Goal: Task Accomplishment & Management: Manage account settings

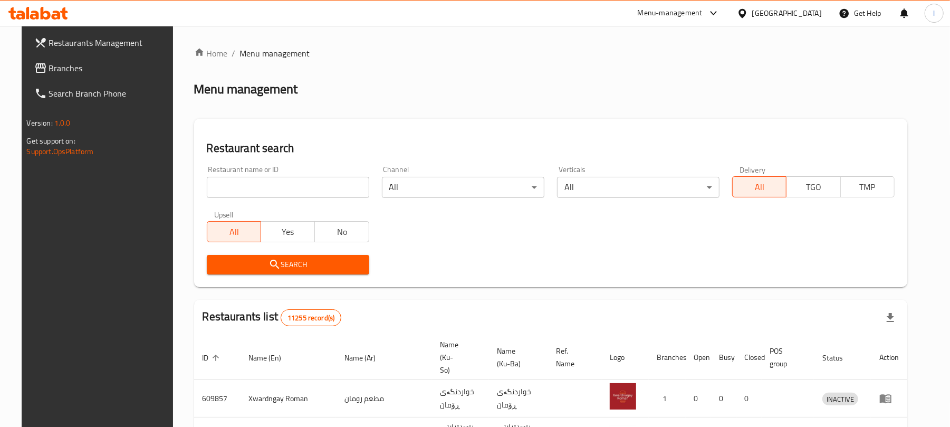
click at [207, 184] on input "search" at bounding box center [288, 187] width 163 height 21
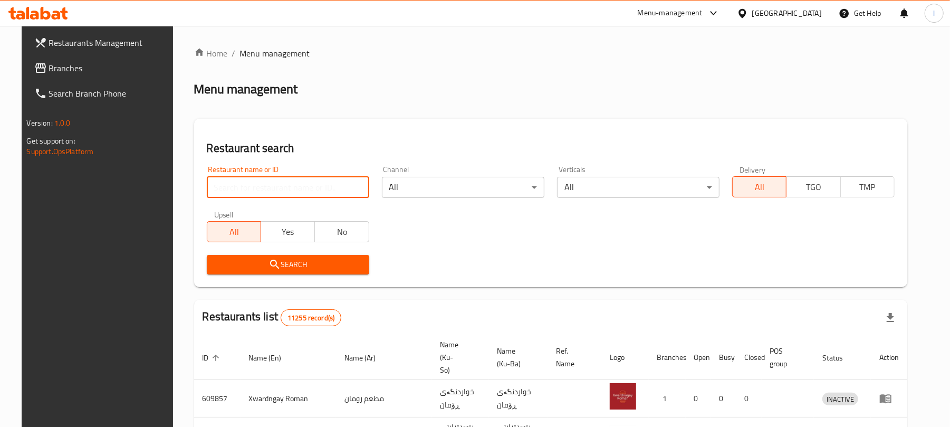
paste input "Big baker"
type input "Big baker"
click button "Search" at bounding box center [288, 265] width 163 height 20
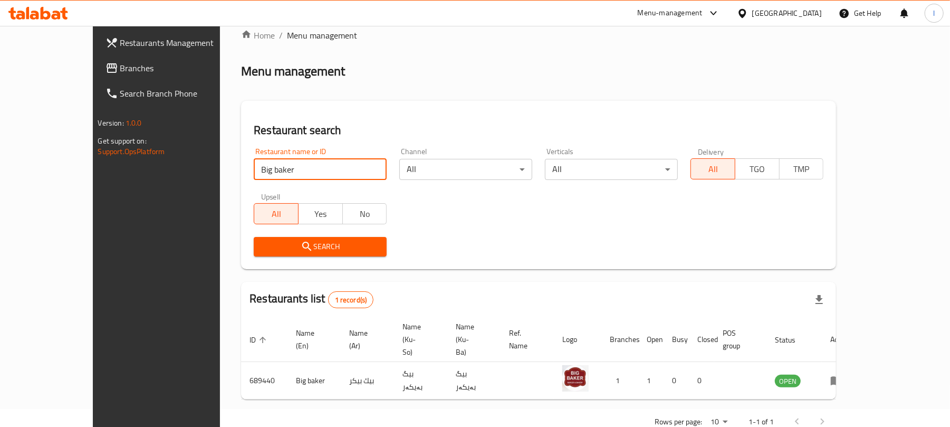
scroll to position [24, 0]
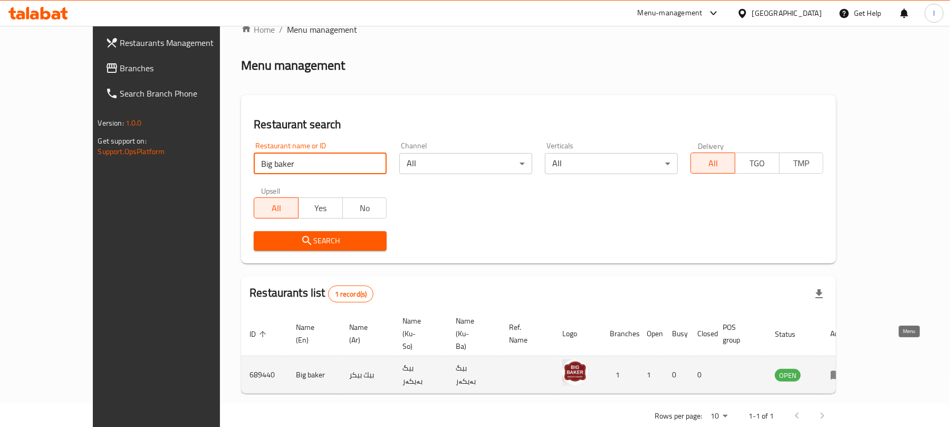
click at [843, 371] on icon "enhanced table" at bounding box center [837, 375] width 12 height 9
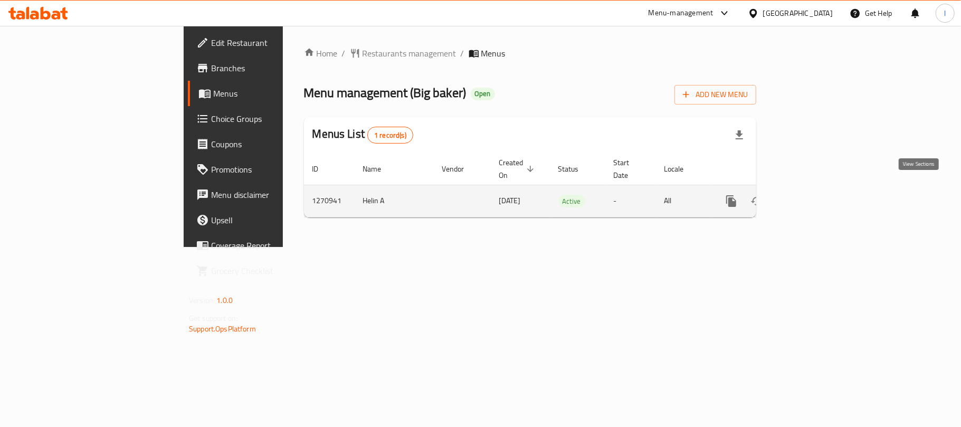
click at [814, 195] on icon "enhanced table" at bounding box center [807, 201] width 13 height 13
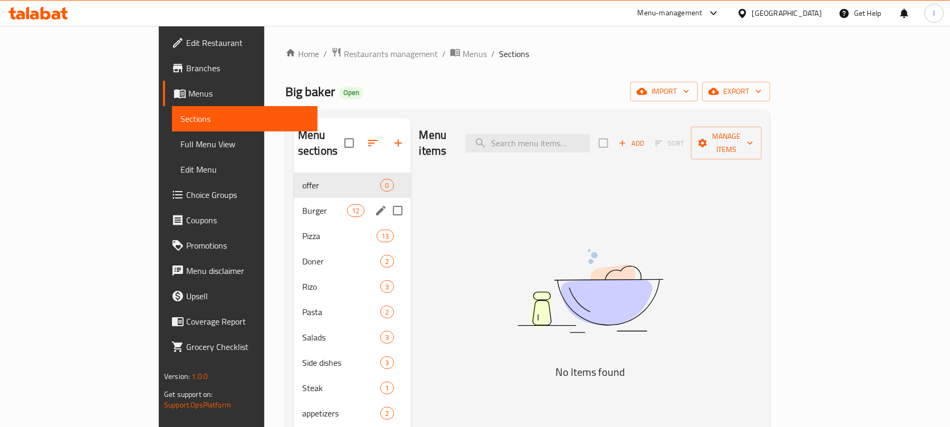
click at [294, 198] on div "Burger 12" at bounding box center [352, 210] width 117 height 25
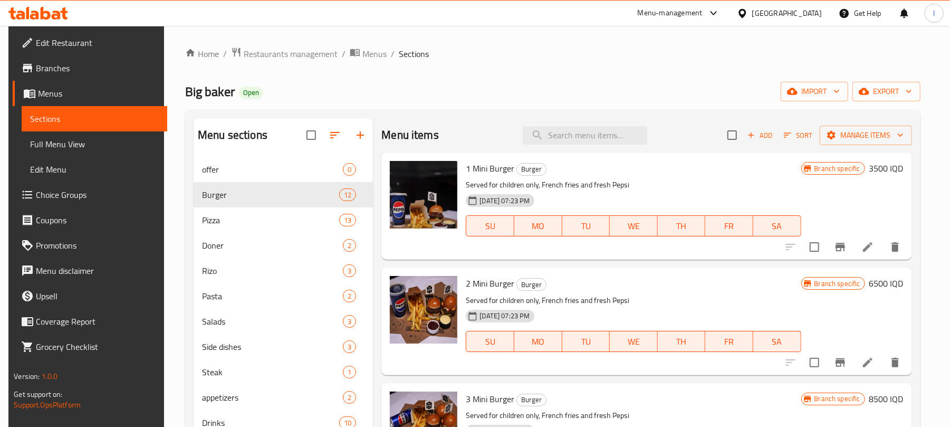
click at [282, 154] on nav "offer 0 Burger 12 Pizza 13 Doner 2 Rizo 3 Pasta 2 Salads 3 Side dishes 3 Steak …" at bounding box center [283, 372] width 179 height 439
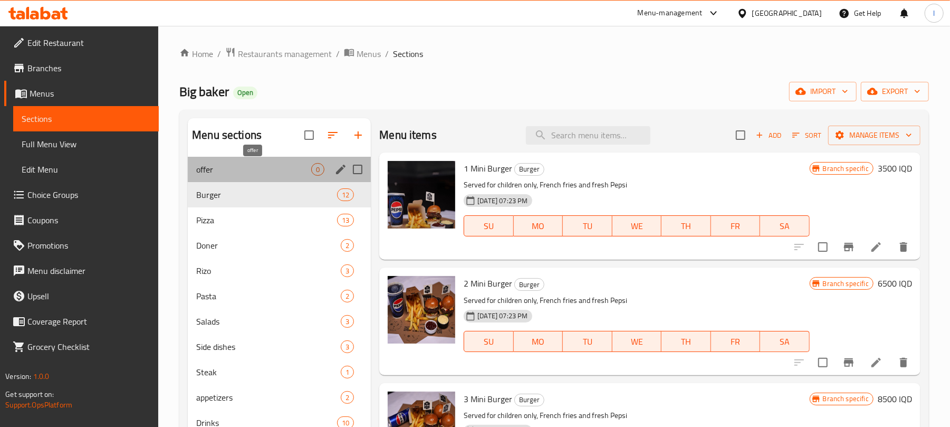
click at [273, 172] on span "offer" at bounding box center [253, 169] width 115 height 13
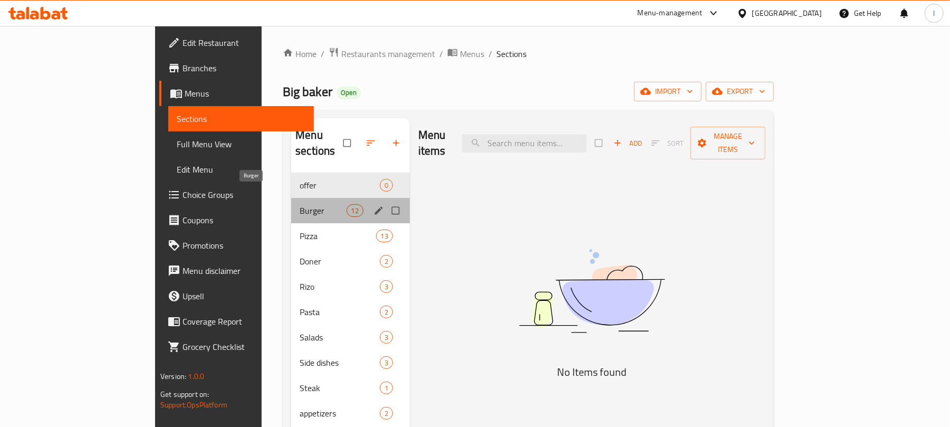
click at [300, 204] on span "Burger" at bounding box center [323, 210] width 46 height 13
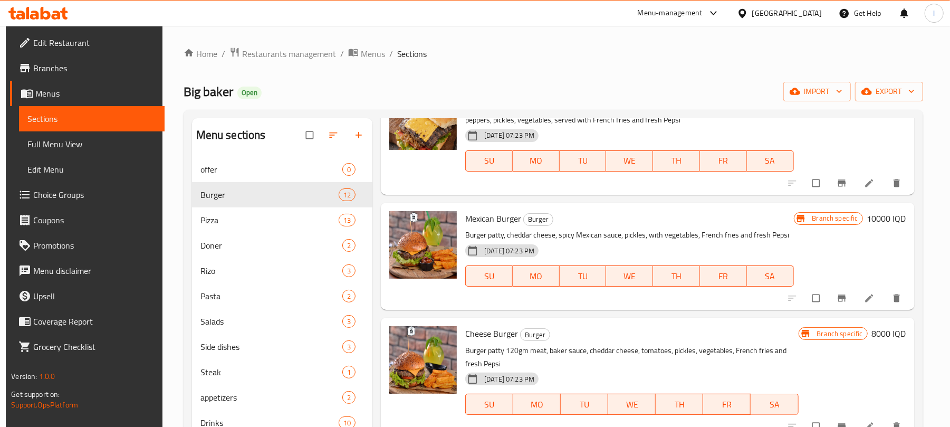
scroll to position [1015, 0]
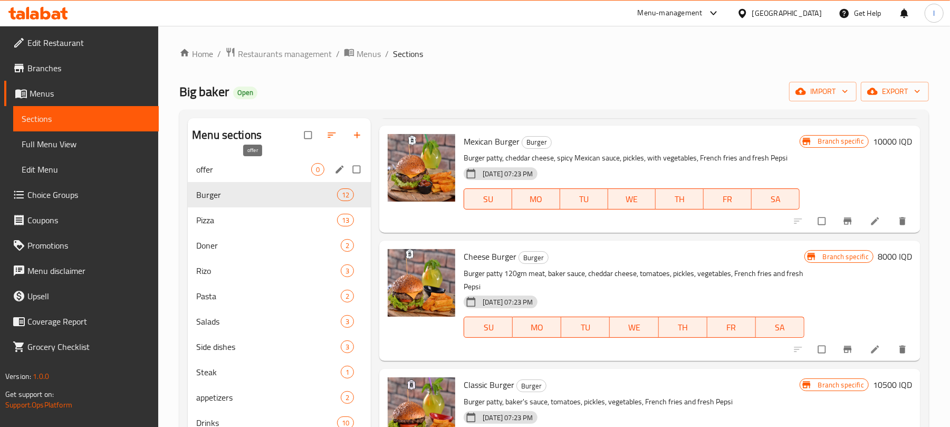
click at [233, 175] on span "offer" at bounding box center [253, 169] width 115 height 13
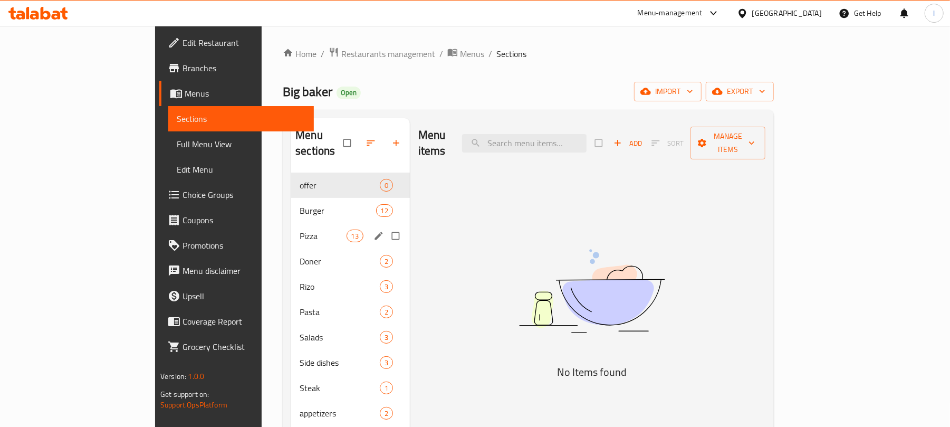
click at [291, 230] on div "Pizza 13" at bounding box center [350, 235] width 119 height 25
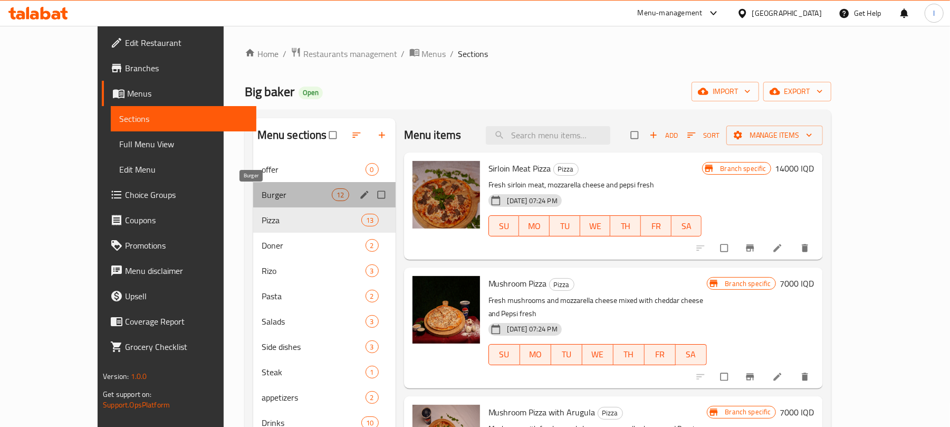
click at [262, 195] on span "Burger" at bounding box center [297, 194] width 71 height 13
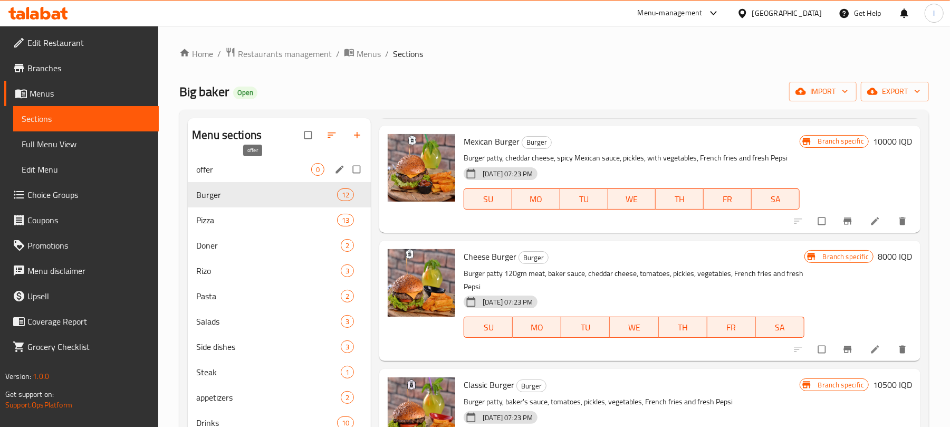
click at [266, 167] on span "offer" at bounding box center [253, 169] width 115 height 13
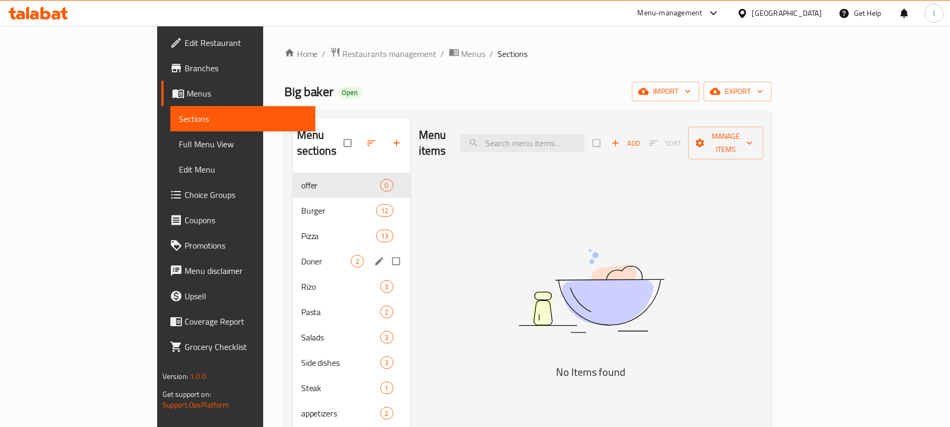
click at [293, 252] on div "[PERSON_NAME] 2" at bounding box center [352, 261] width 118 height 25
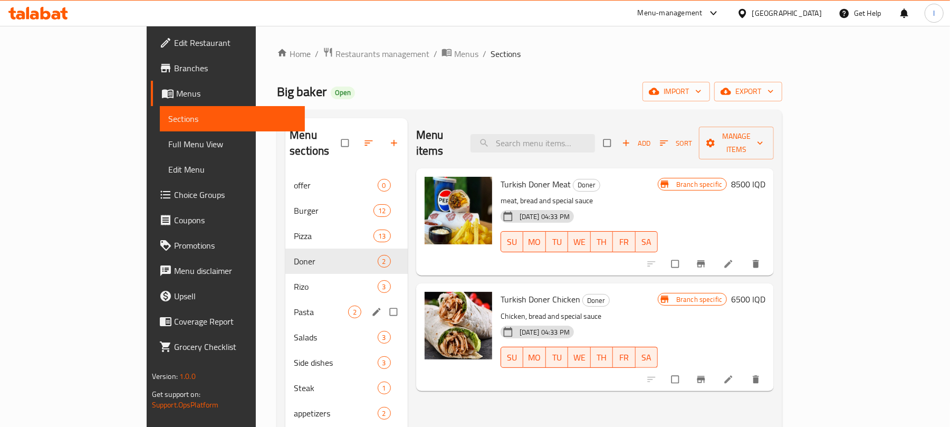
click at [286, 299] on div "Pasta 2" at bounding box center [347, 311] width 122 height 25
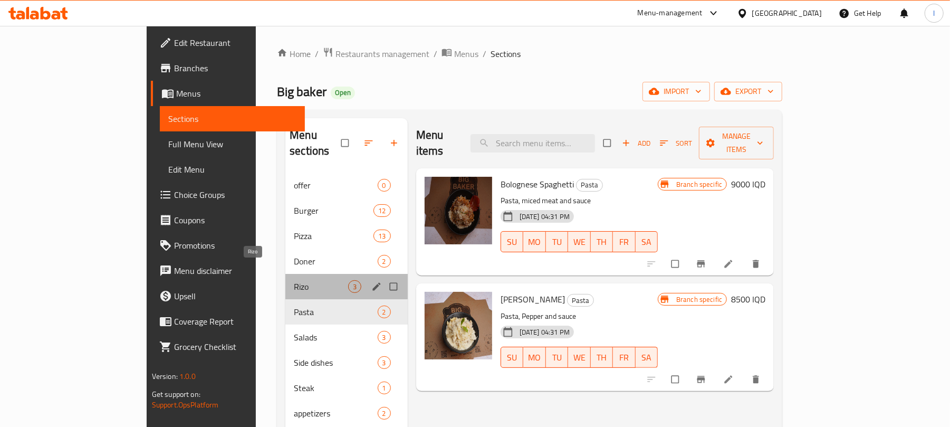
click at [294, 280] on span "Rizo" at bounding box center [321, 286] width 54 height 13
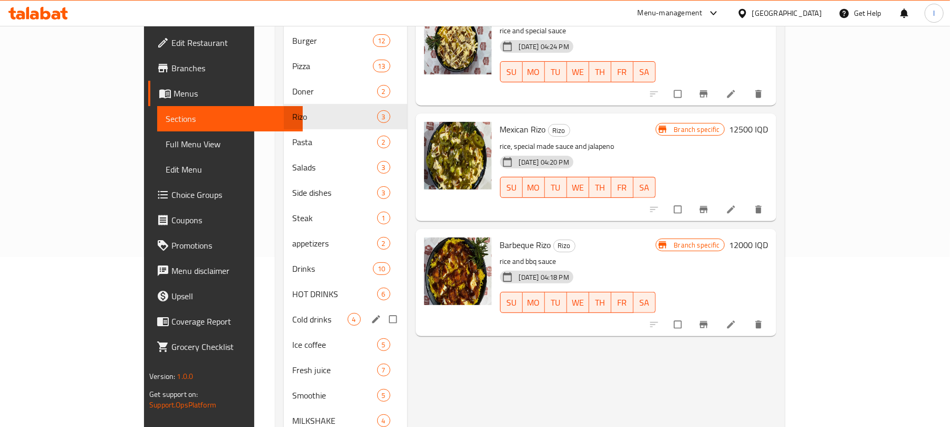
scroll to position [195, 0]
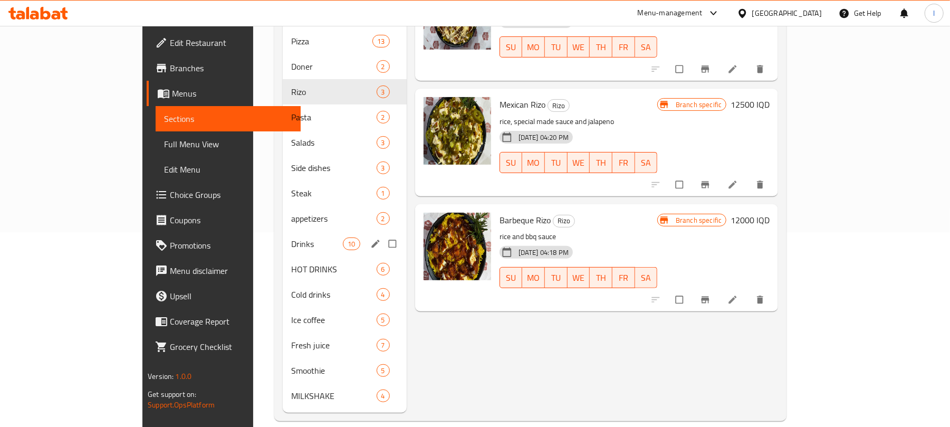
click at [283, 231] on div "Drinks 10" at bounding box center [345, 243] width 124 height 25
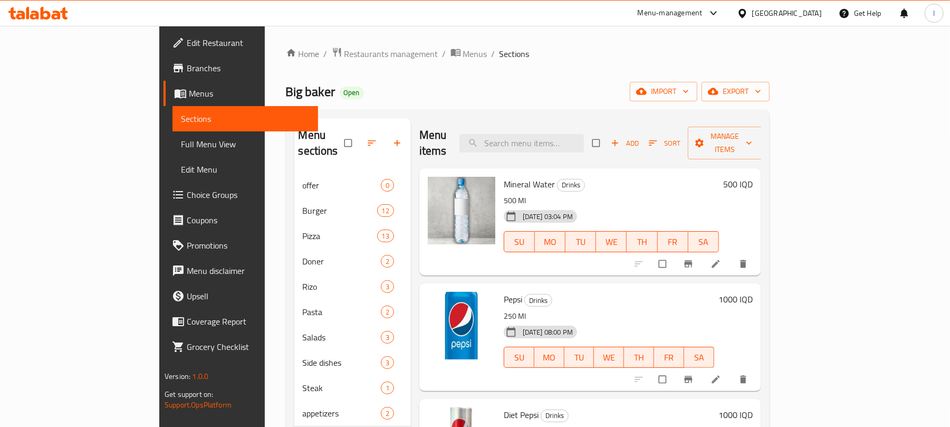
click at [58, 13] on icon at bounding box center [56, 15] width 9 height 9
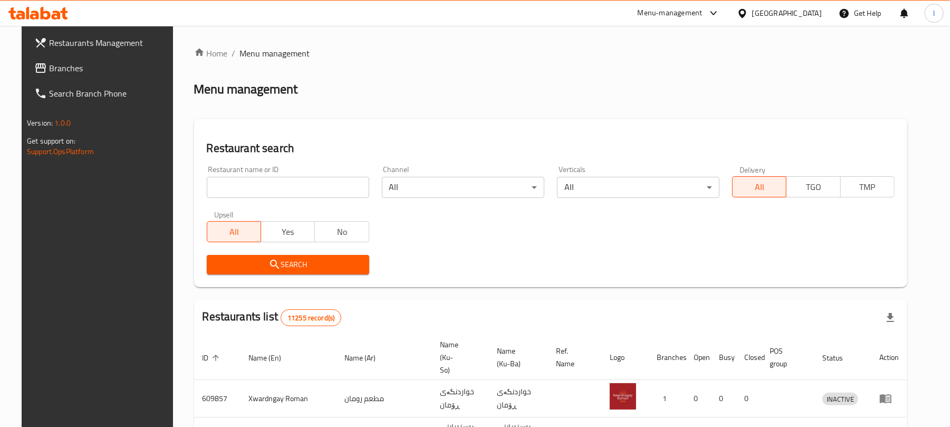
click at [49, 66] on span "Branches" at bounding box center [110, 68] width 123 height 13
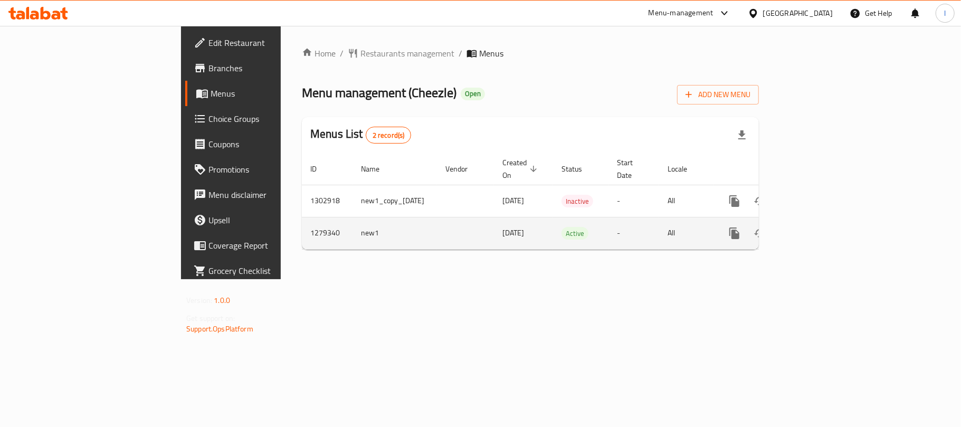
click at [823, 228] on link "enhanced table" at bounding box center [810, 233] width 25 height 25
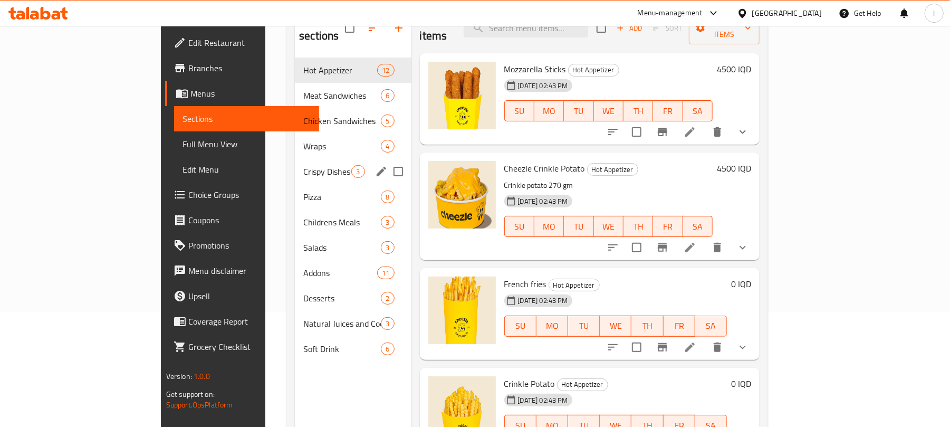
scroll to position [148, 0]
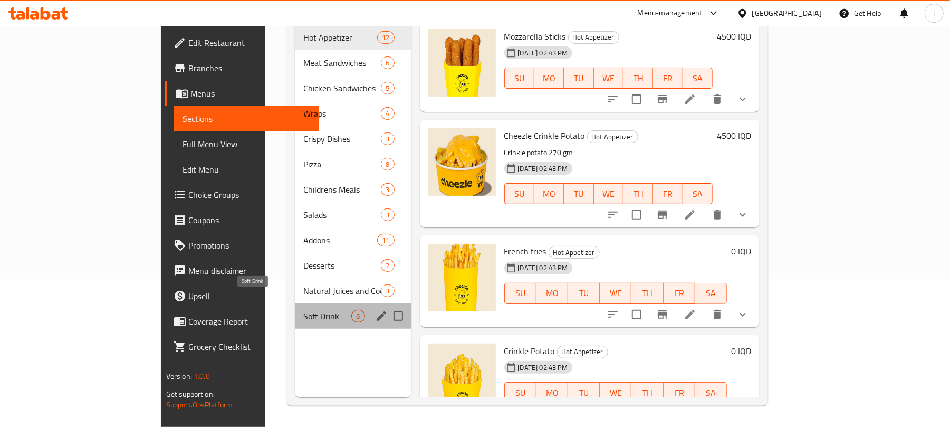
click at [303, 310] on span "Soft Drink" at bounding box center [327, 316] width 48 height 13
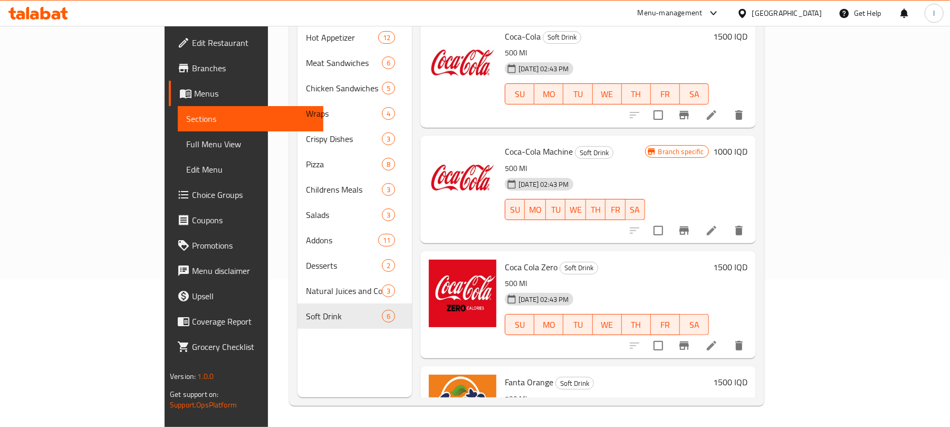
scroll to position [258, 0]
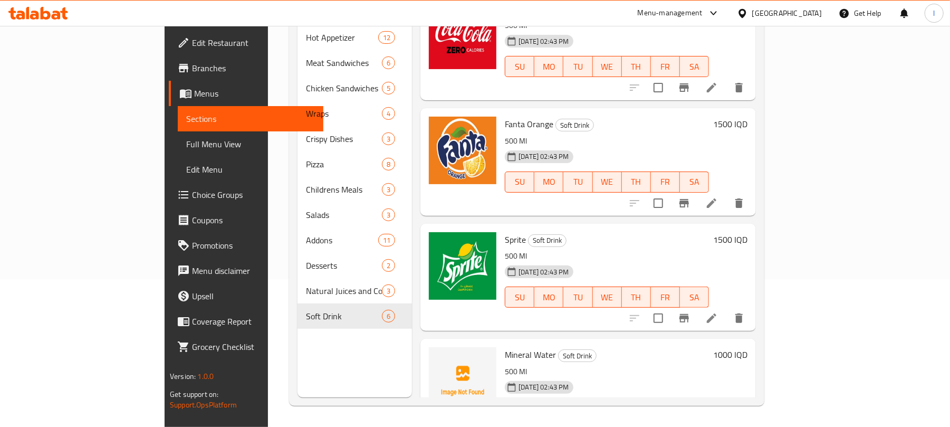
click at [752, 191] on div at bounding box center [687, 203] width 130 height 25
click at [718, 197] on icon at bounding box center [712, 203] width 13 height 13
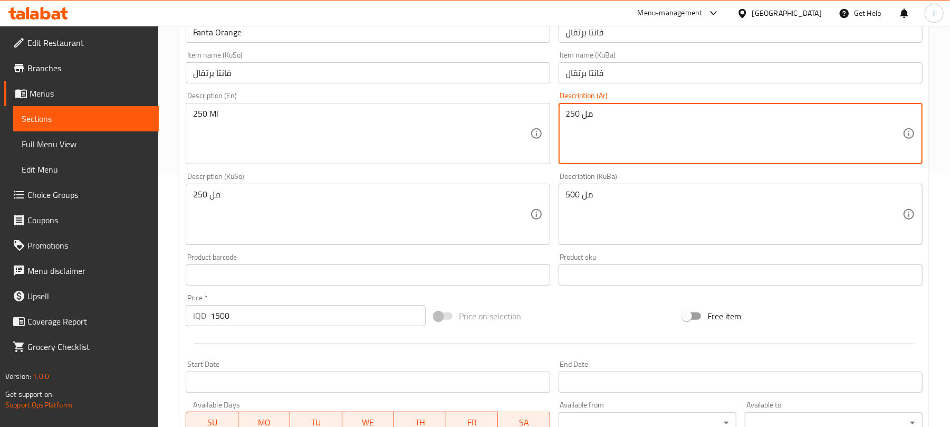
scroll to position [258, 0]
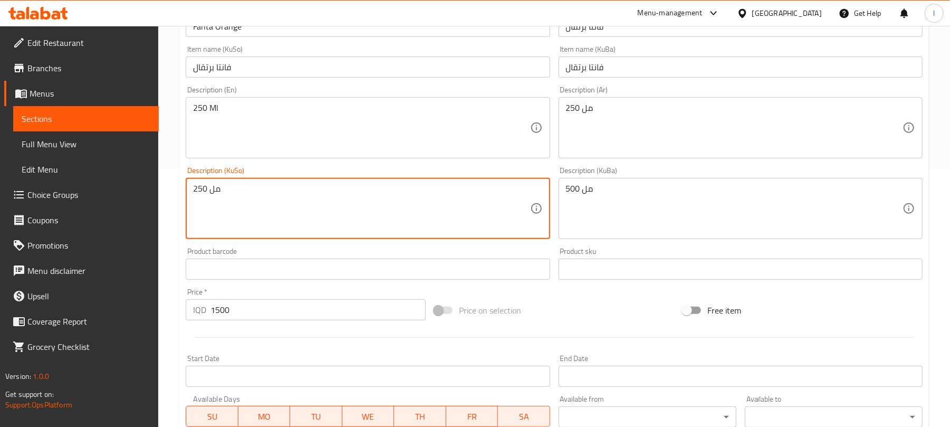
drag, startPoint x: 296, startPoint y: 198, endPoint x: 150, endPoint y: 188, distance: 145.5
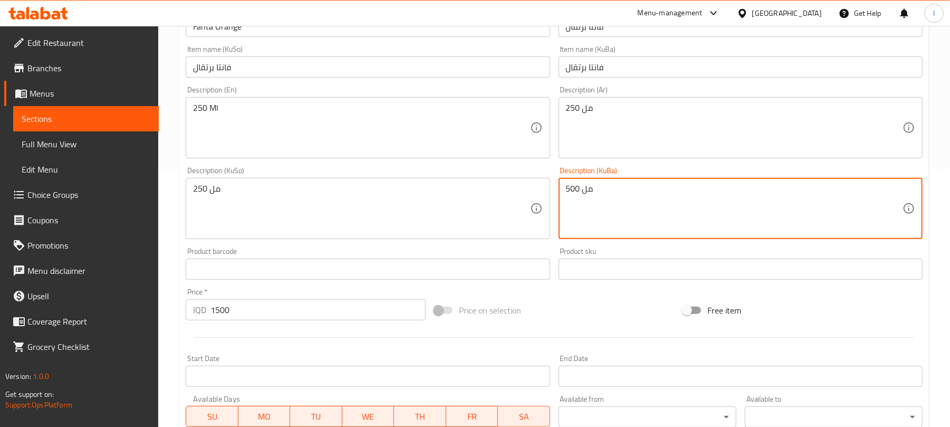
click at [592, 192] on textarea "500 مل" at bounding box center [734, 209] width 337 height 50
paste textarea "25"
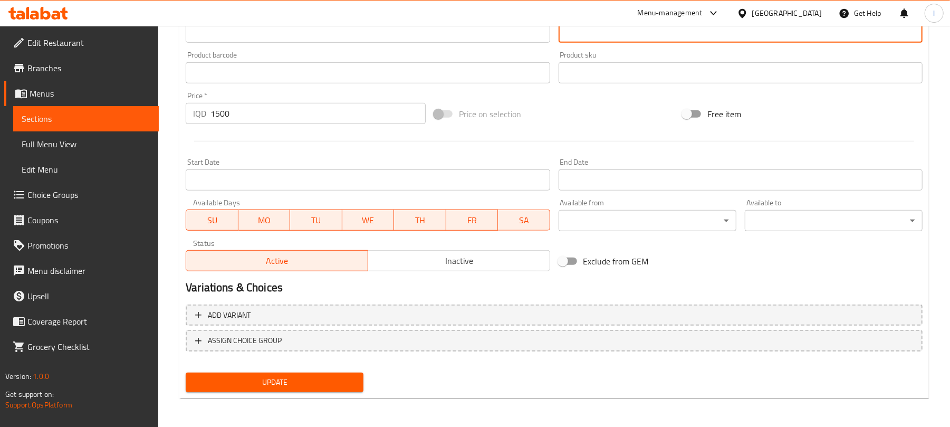
type textarea "250 مل"
click at [313, 377] on span "Update" at bounding box center [274, 382] width 161 height 13
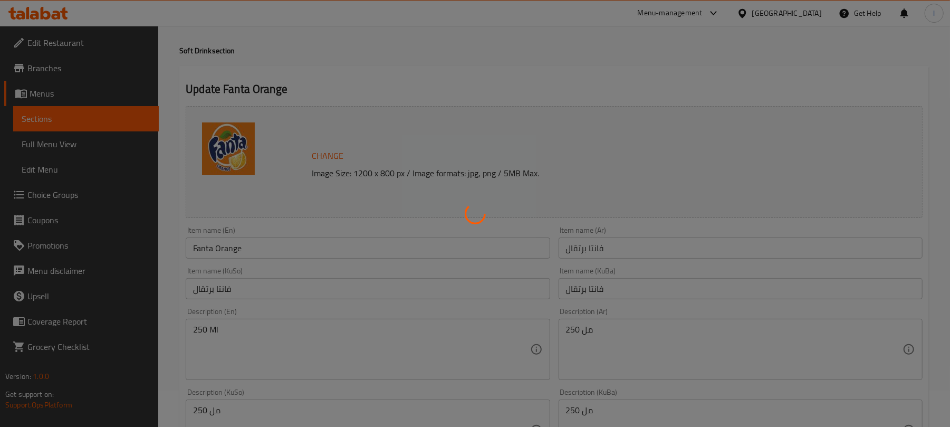
scroll to position [0, 0]
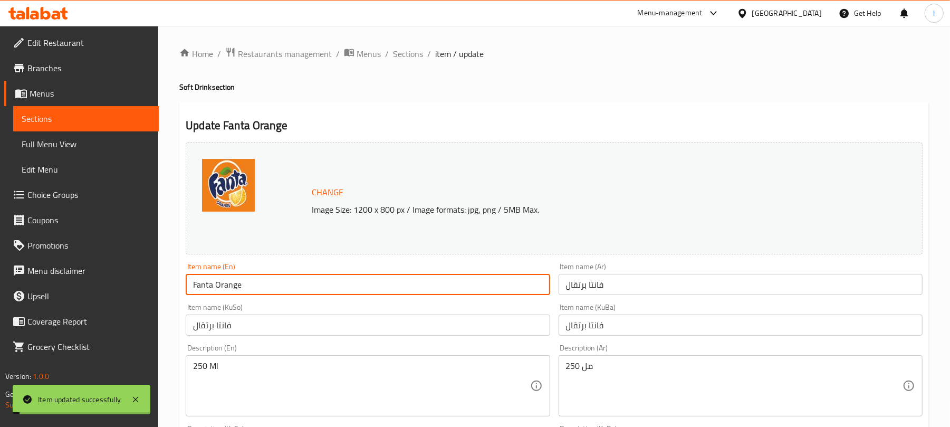
click at [245, 286] on input "Fanta Orange" at bounding box center [368, 284] width 364 height 21
click at [412, 55] on span "Sections" at bounding box center [408, 53] width 30 height 13
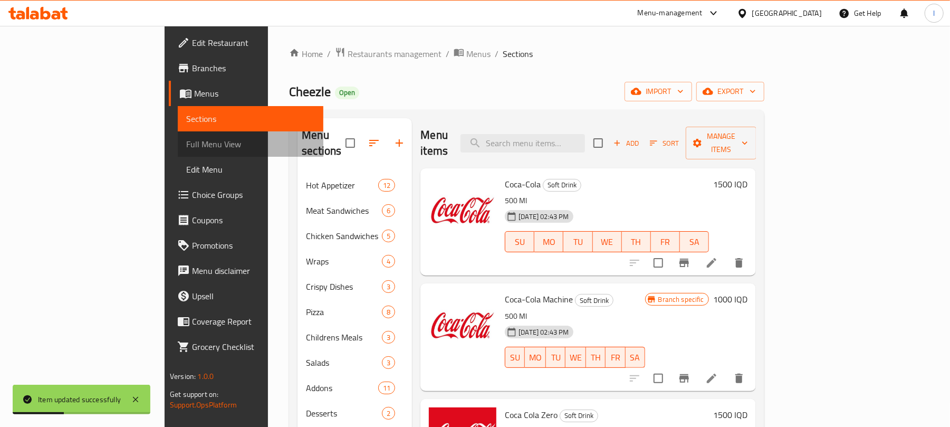
click at [186, 140] on span "Full Menu View" at bounding box center [250, 144] width 129 height 13
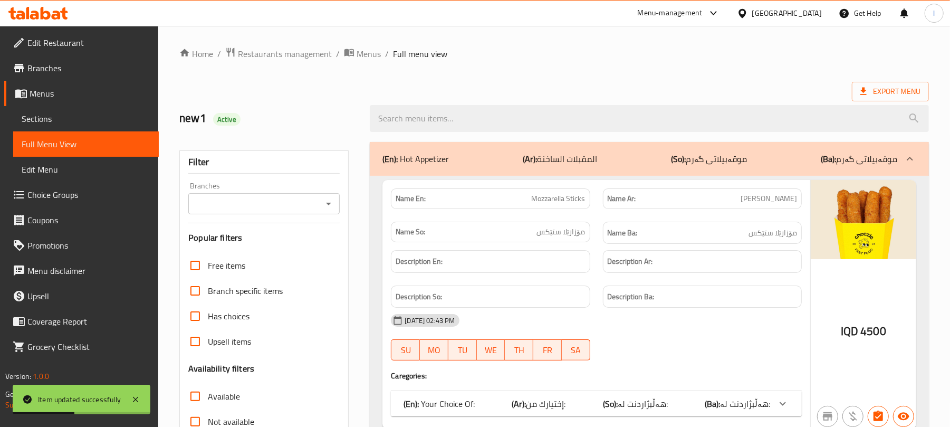
click at [332, 204] on icon "Open" at bounding box center [328, 203] width 13 height 13
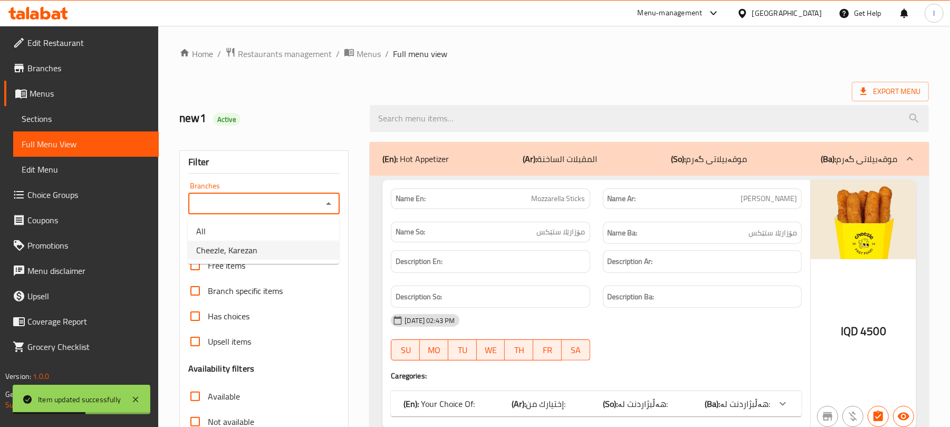
click at [294, 247] on li "Cheezle, Karezan" at bounding box center [263, 250] width 151 height 19
type input "Cheezle, Karezan"
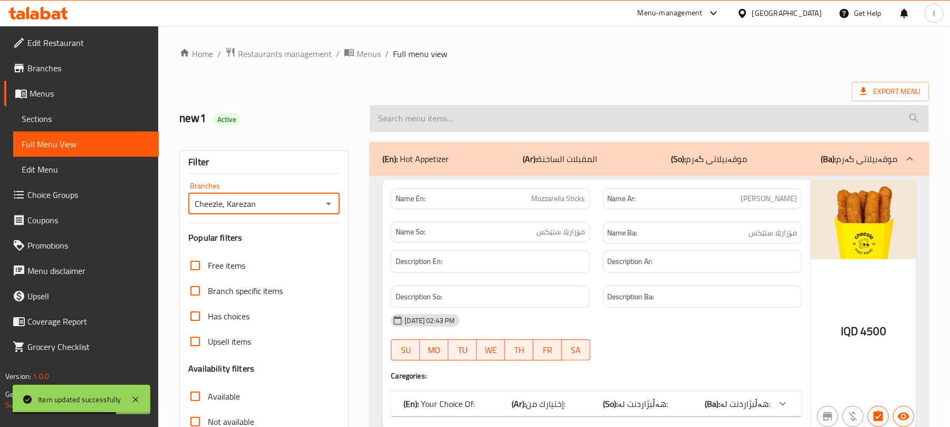
click at [412, 114] on input "search" at bounding box center [649, 118] width 559 height 27
paste input "Fanta Orange"
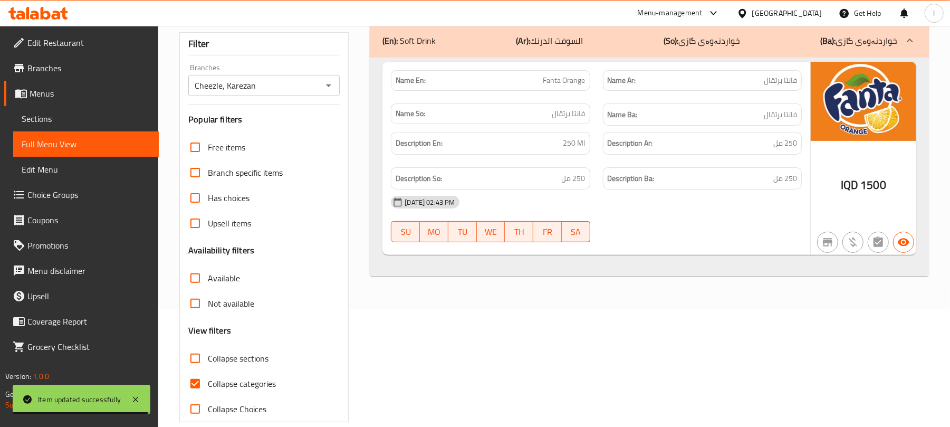
scroll to position [136, 0]
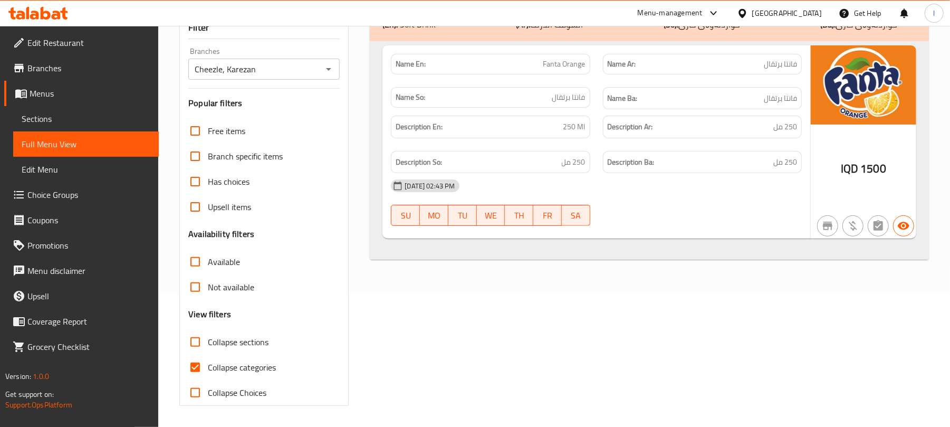
type input "Fanta Orange"
click at [189, 366] on input "Collapse categories" at bounding box center [195, 367] width 25 height 25
checkbox input "false"
